Goal: Navigation & Orientation: Find specific page/section

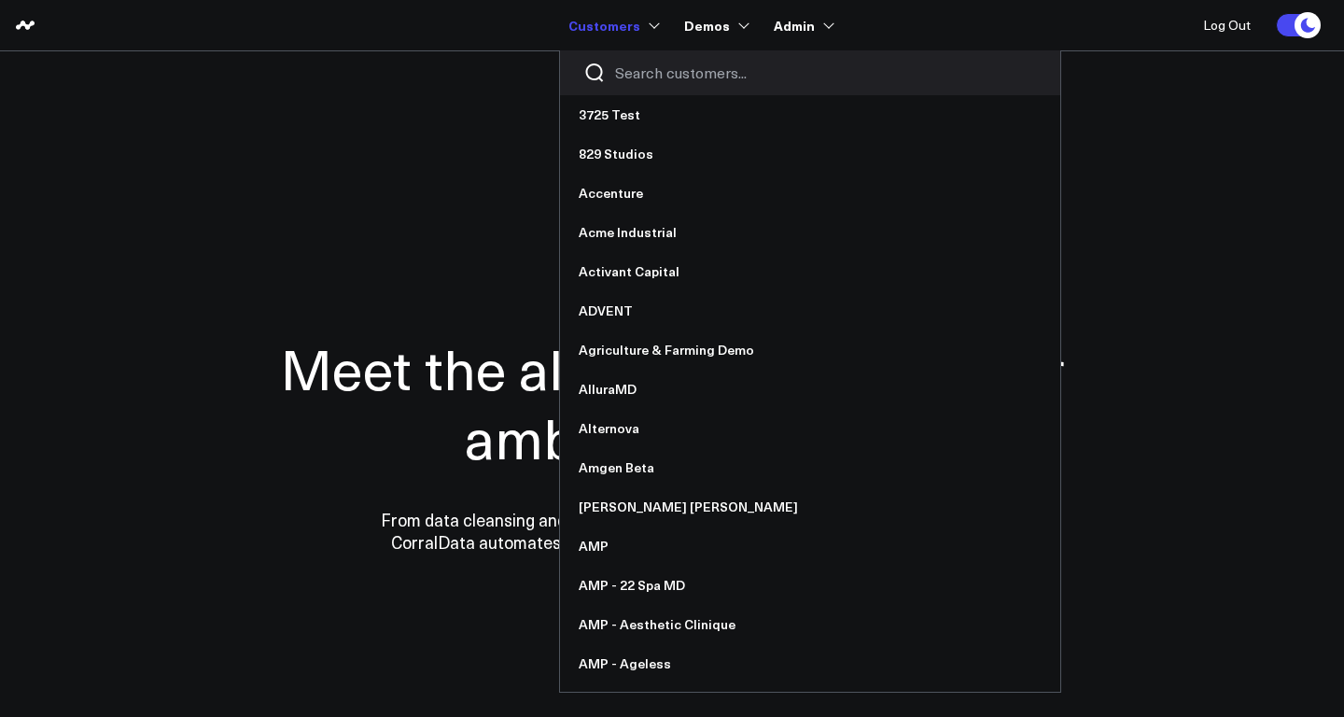
click at [672, 70] on input "Search customers input" at bounding box center [826, 73] width 422 height 21
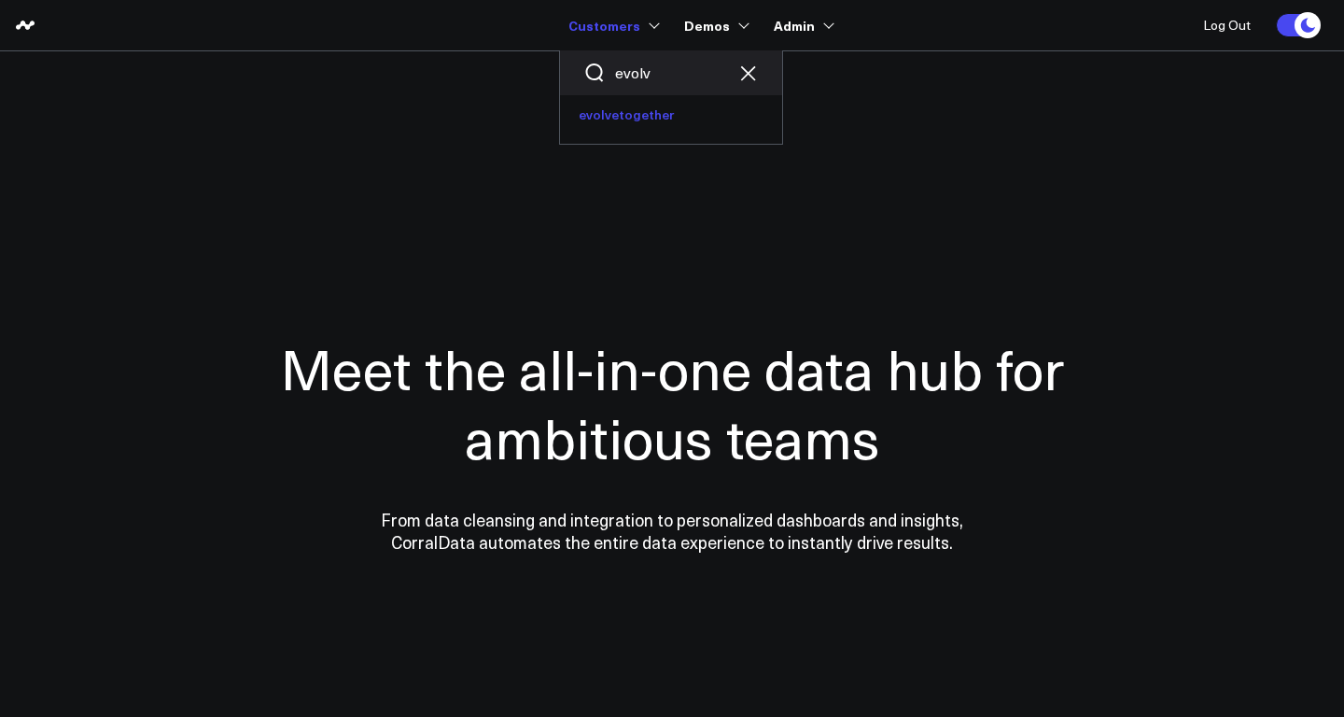
type input "evolv"
click at [643, 113] on link "evolvetogether" at bounding box center [671, 114] width 222 height 39
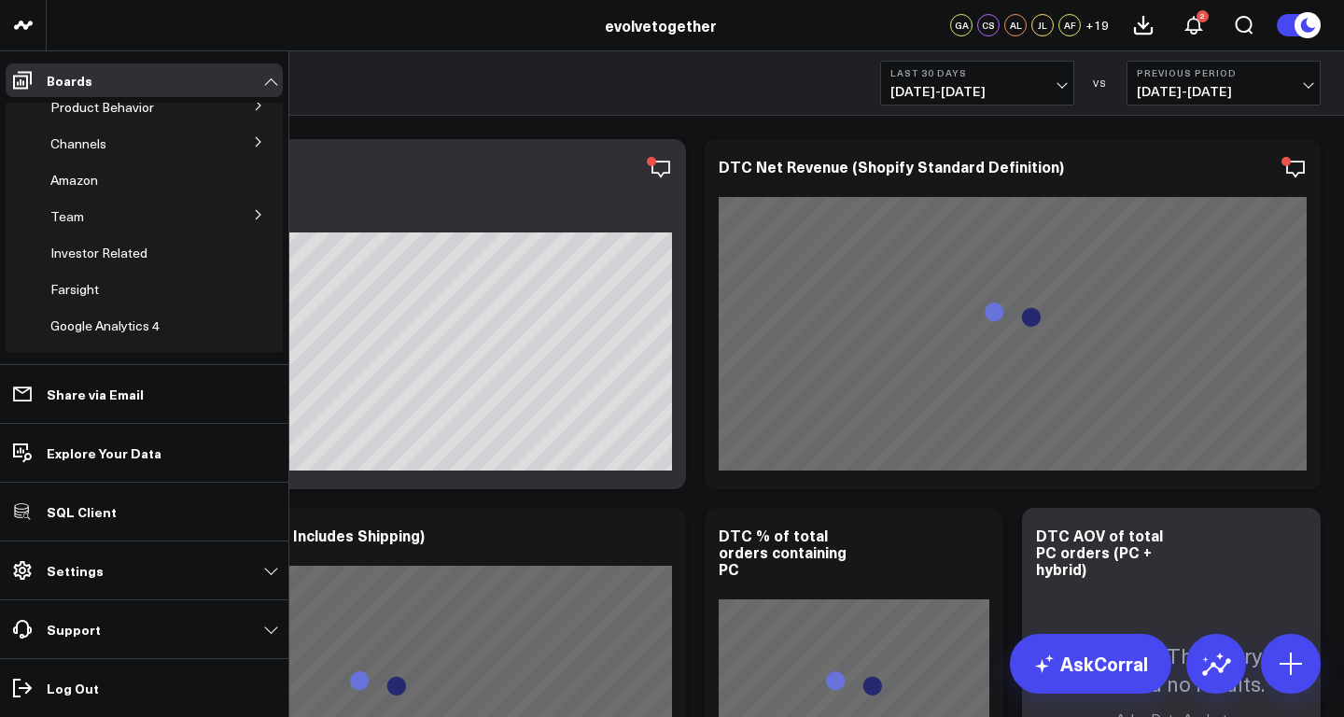
scroll to position [264, 0]
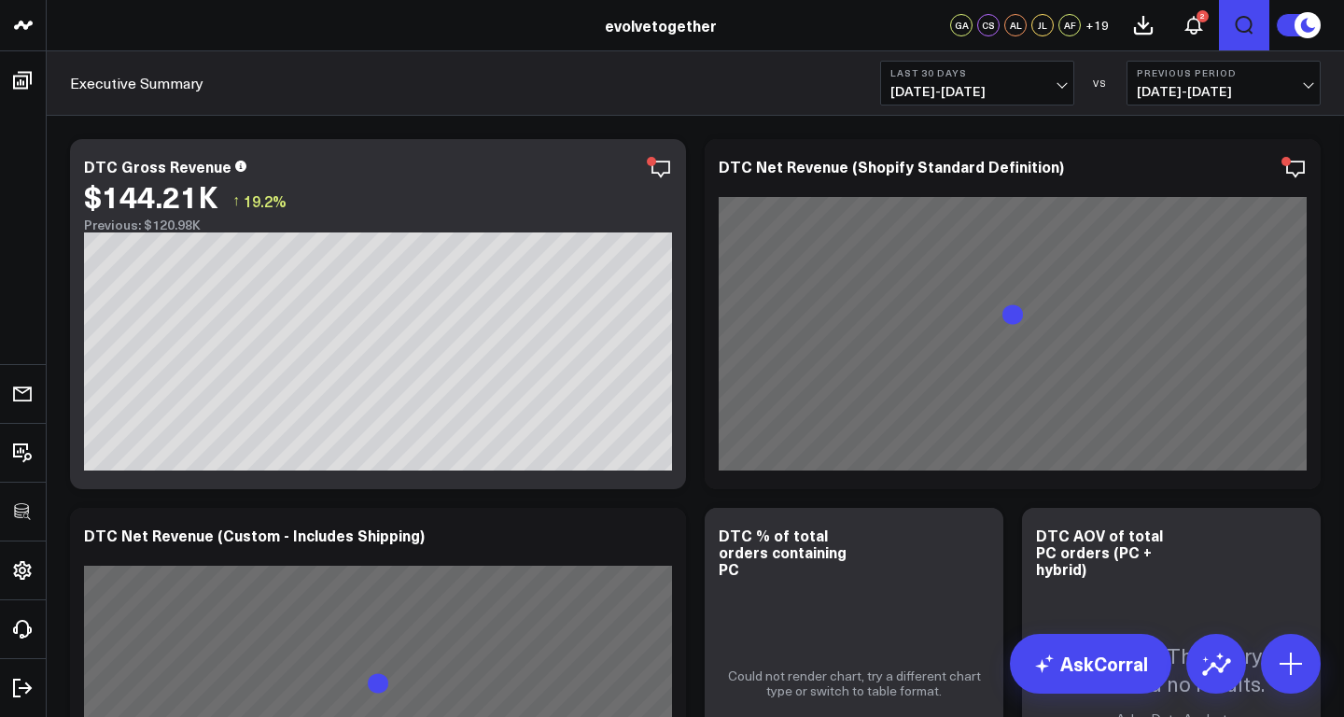
click at [1242, 27] on icon "Open search" at bounding box center [1244, 25] width 22 height 22
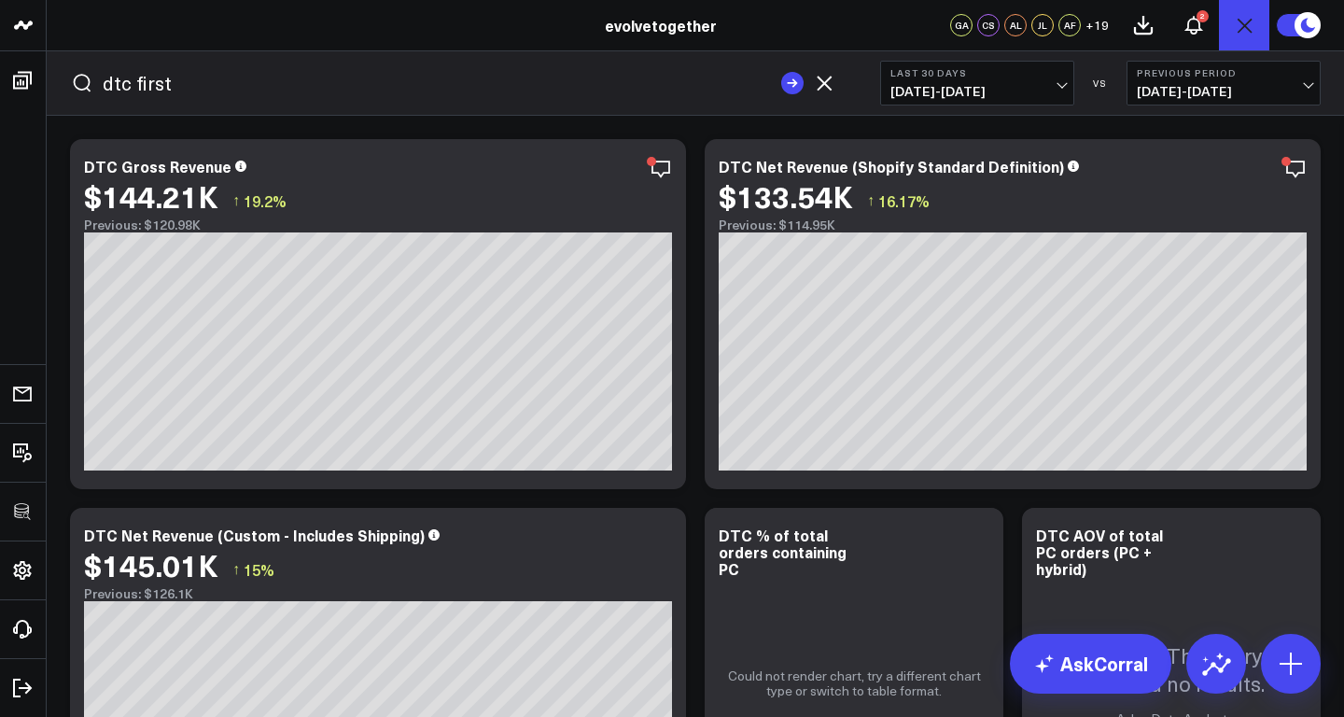
type input "dtc first"
click at [781, 72] on button "submit" at bounding box center [792, 83] width 22 height 22
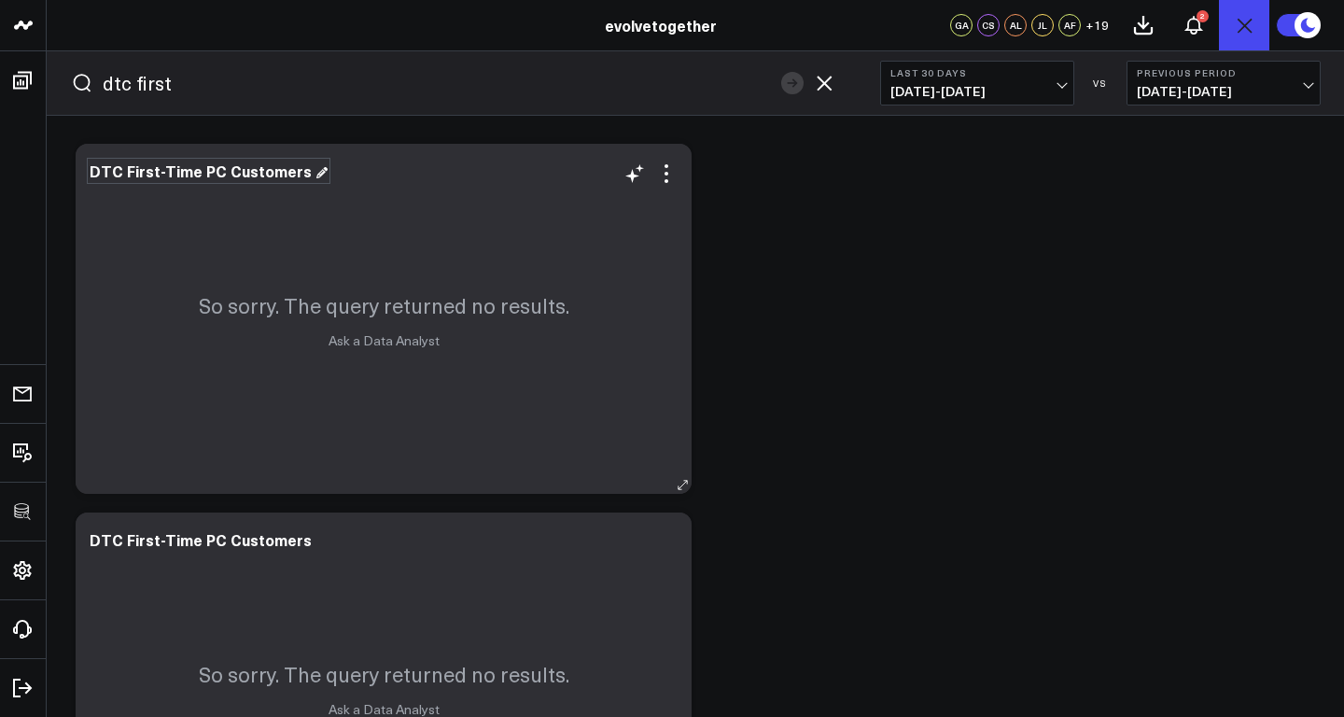
click at [248, 174] on div "DTC First-Time PC Customers" at bounding box center [209, 171] width 238 height 21
click at [595, 203] on div "So sorry. The query returned no results. Ask a Data Analyst" at bounding box center [384, 319] width 616 height 350
click at [665, 174] on icon at bounding box center [667, 174] width 4 height 4
click at [777, 218] on div "Modify via AI Copy link to widget Ask support Remove Create linked copy Executi…" at bounding box center [696, 503] width 1260 height 738
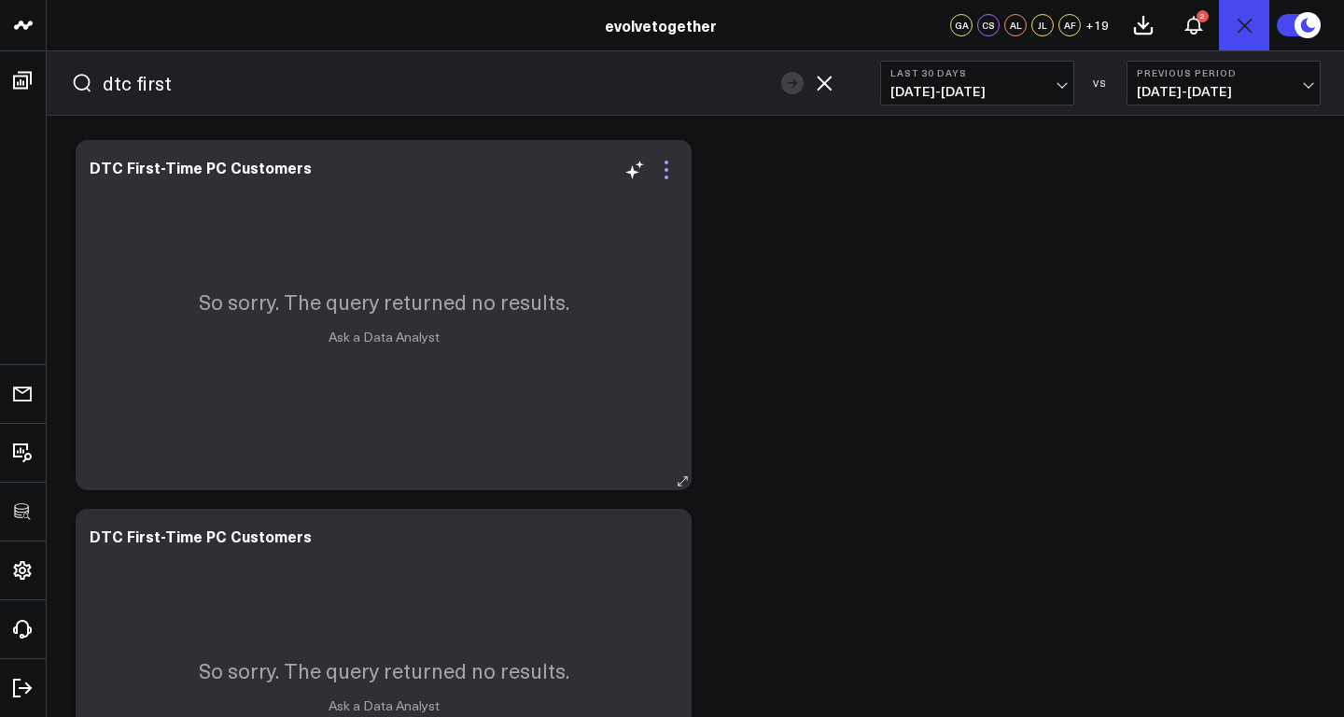
click at [666, 160] on icon at bounding box center [666, 170] width 22 height 22
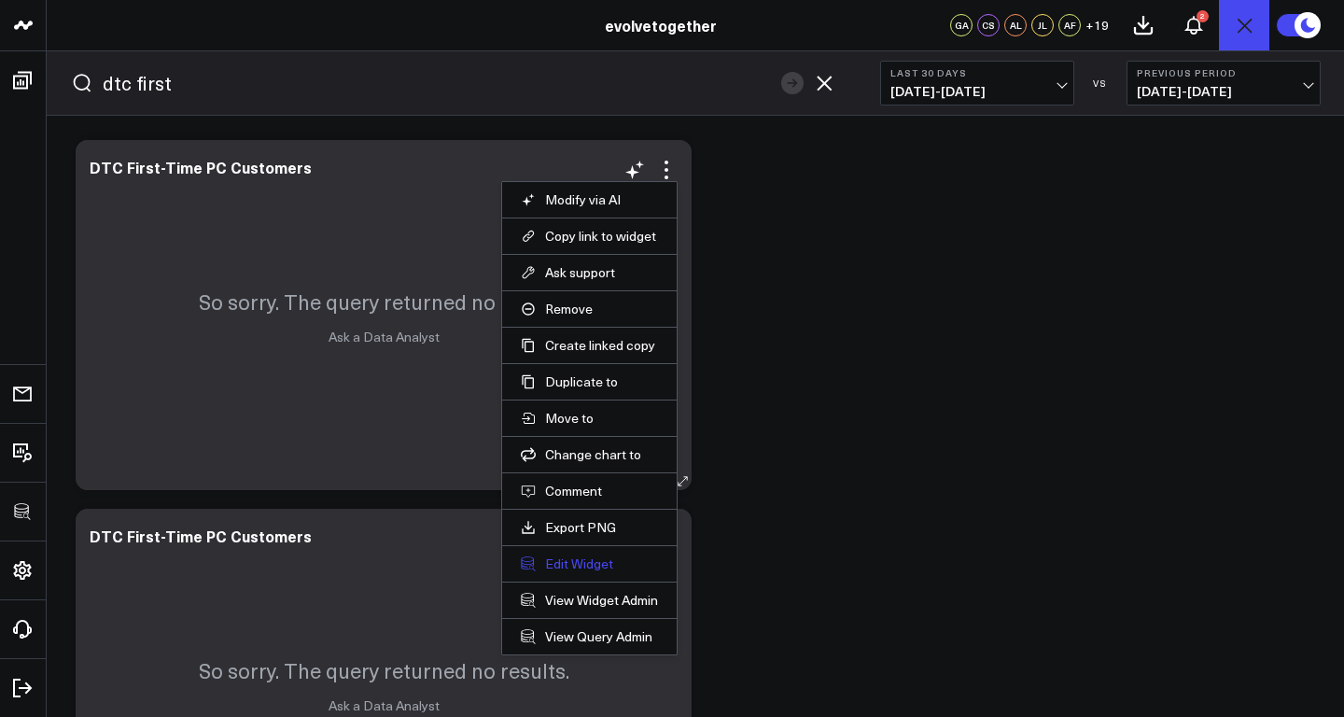
click at [569, 561] on button "Edit Widget" at bounding box center [589, 564] width 137 height 17
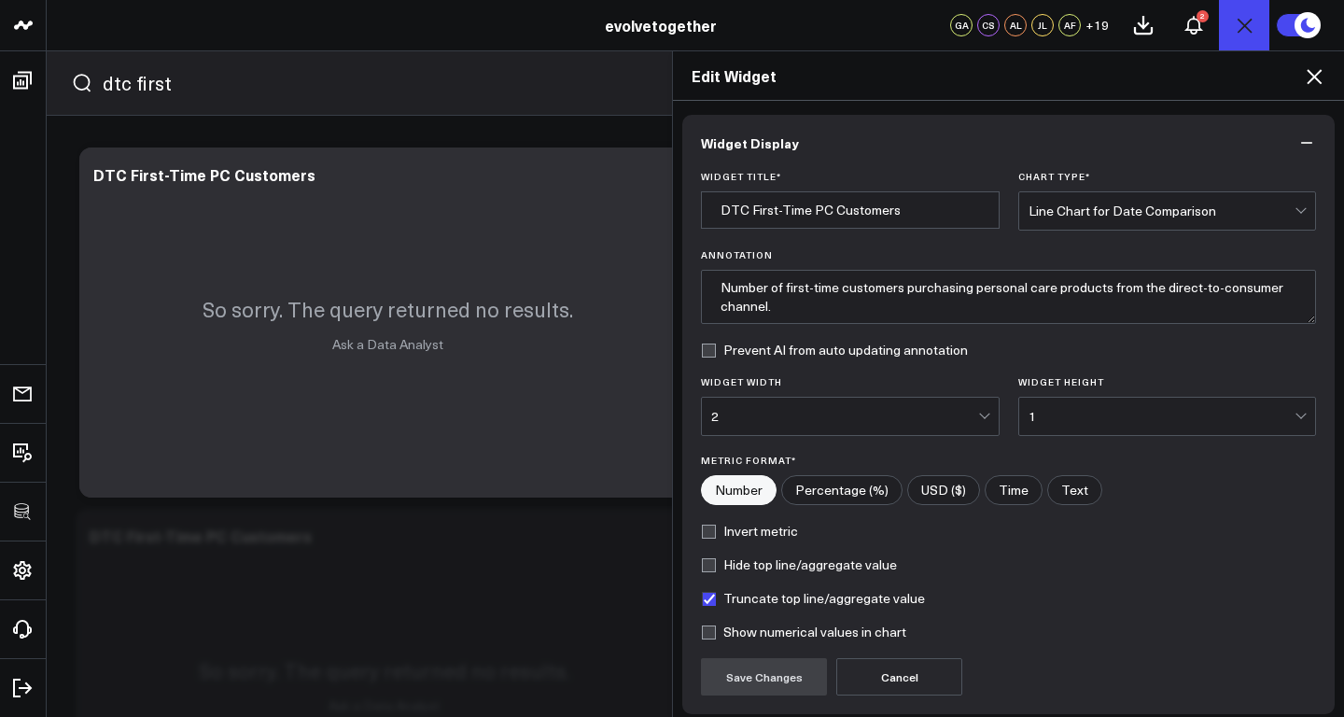
scroll to position [150, 0]
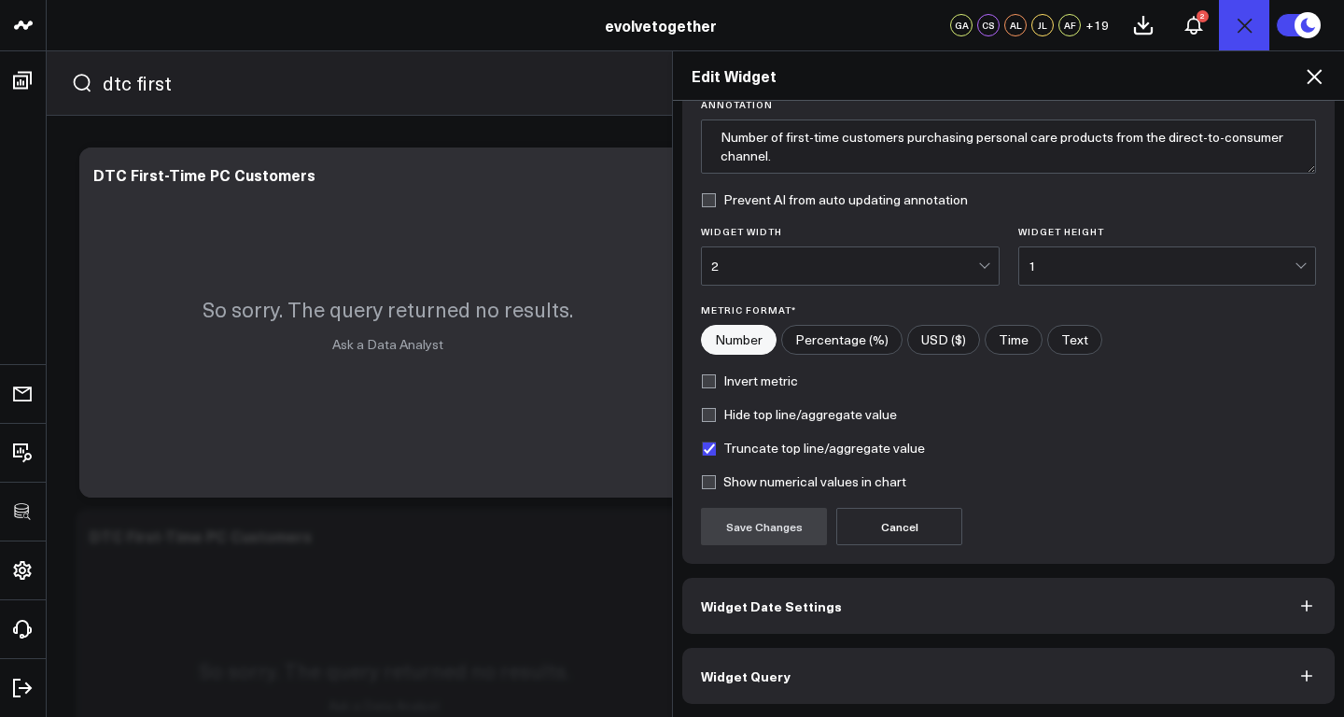
click at [893, 672] on button "Widget Query" at bounding box center [1009, 676] width 653 height 56
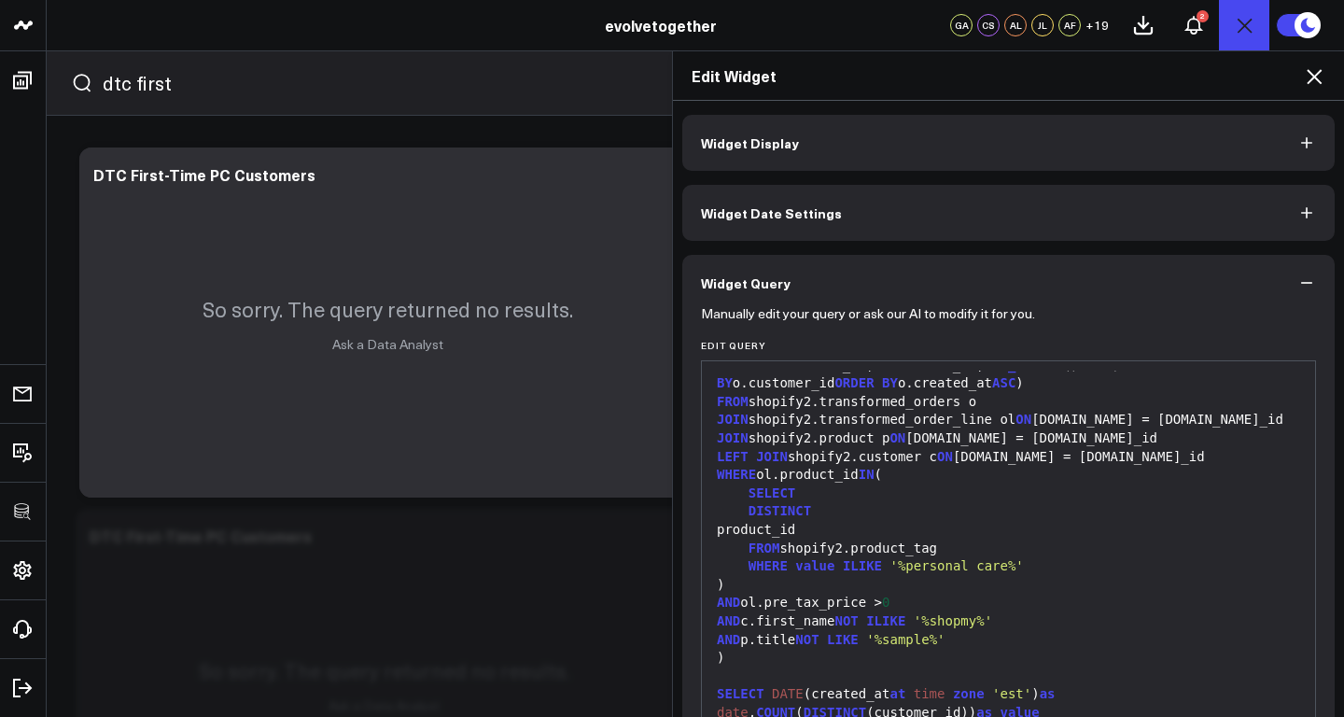
scroll to position [198, 0]
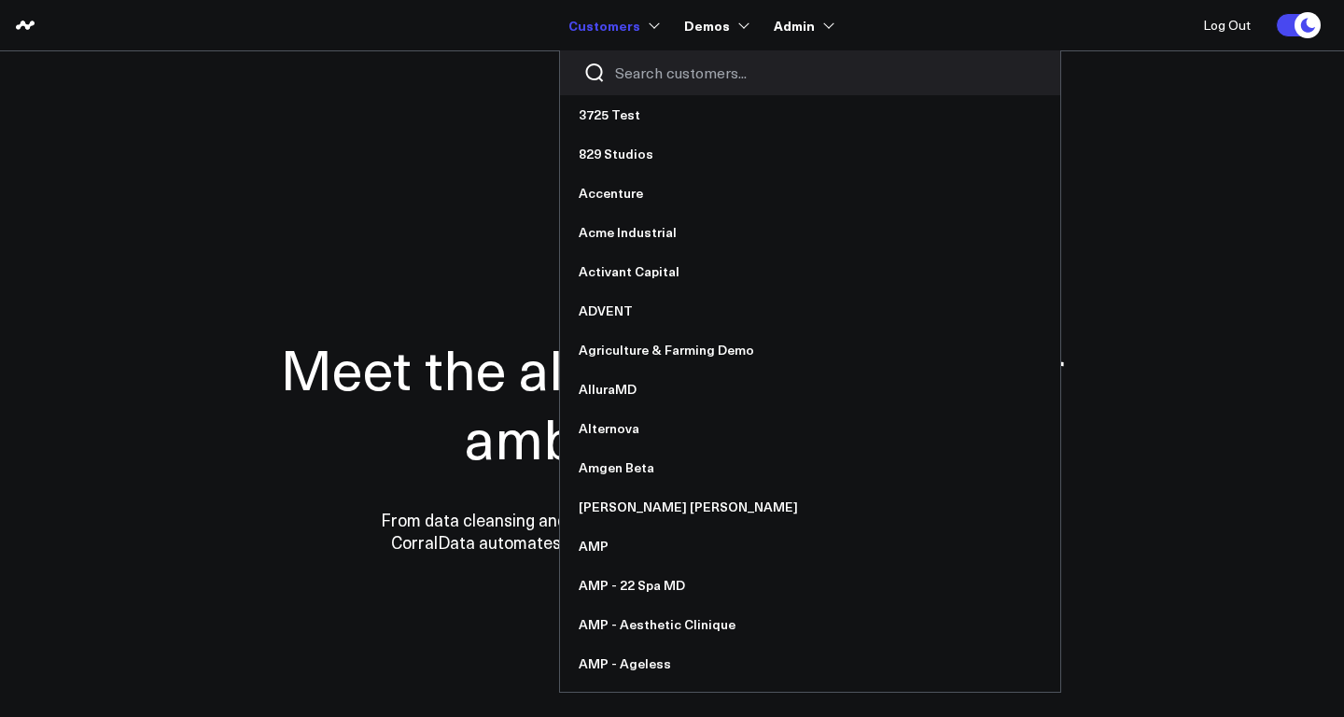
click at [682, 80] on input "Search customers input" at bounding box center [826, 73] width 422 height 21
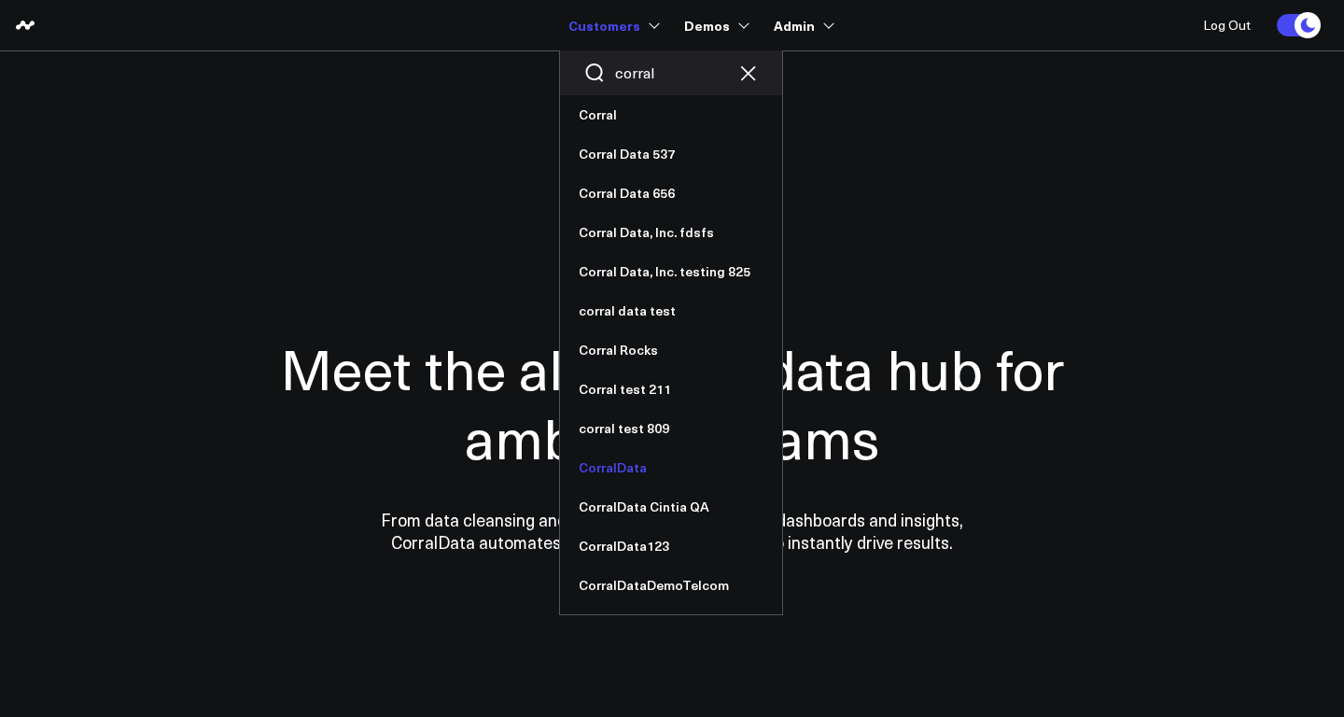
type input "corral"
click at [639, 467] on link "CorralData" at bounding box center [671, 467] width 222 height 39
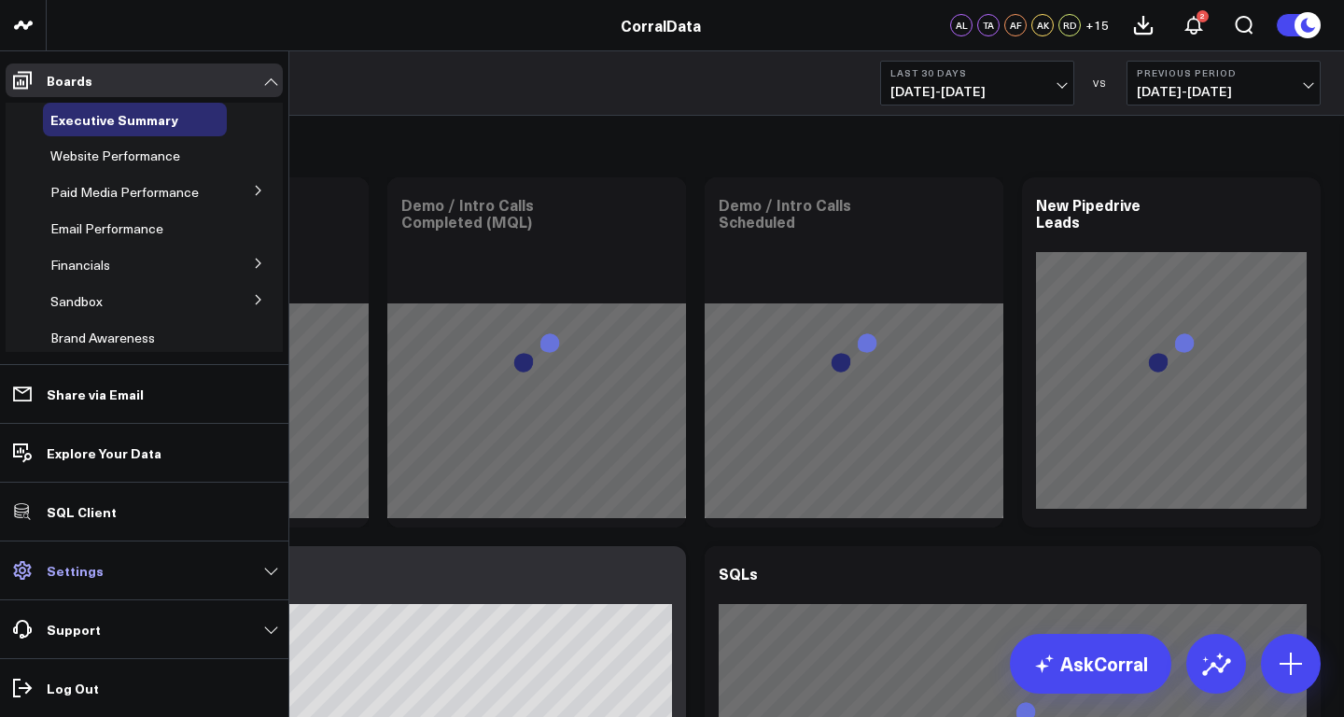
click at [23, 570] on icon at bounding box center [22, 570] width 22 height 22
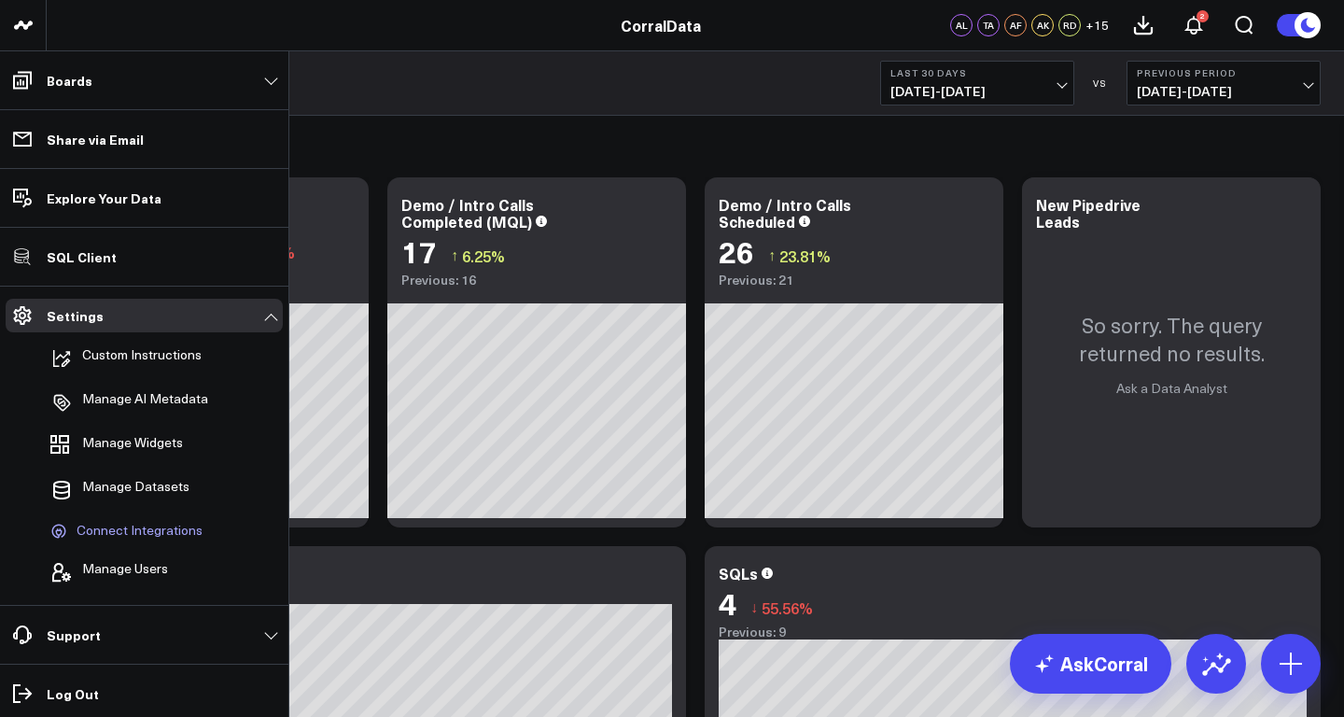
click at [121, 525] on span "Connect Integrations" at bounding box center [140, 531] width 126 height 17
